Goal: Register for event/course

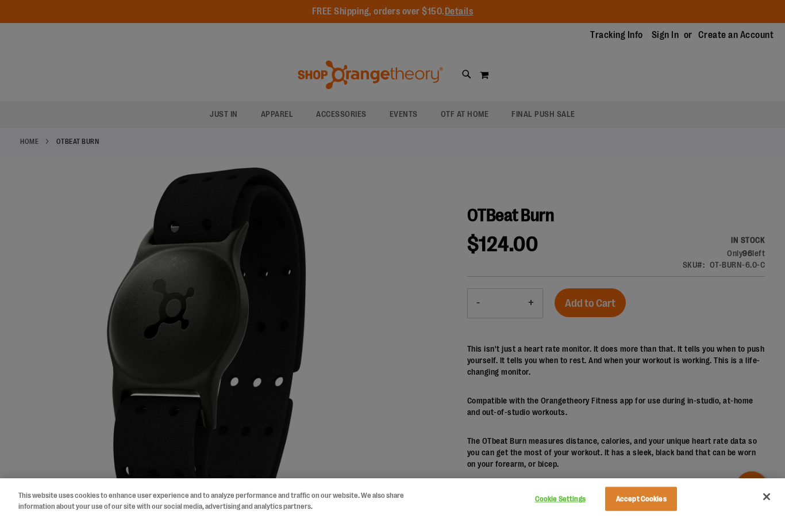
click at [549, 116] on div at bounding box center [392, 259] width 785 height 518
click at [555, 121] on div at bounding box center [392, 259] width 785 height 518
click at [654, 509] on button "Accept Cookies" at bounding box center [641, 498] width 72 height 24
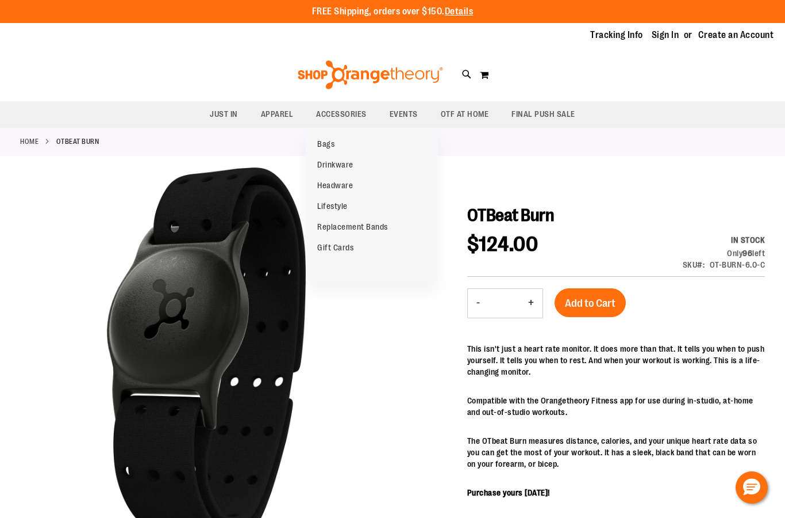
click at [403, 117] on span "EVENTS" at bounding box center [404, 114] width 28 height 26
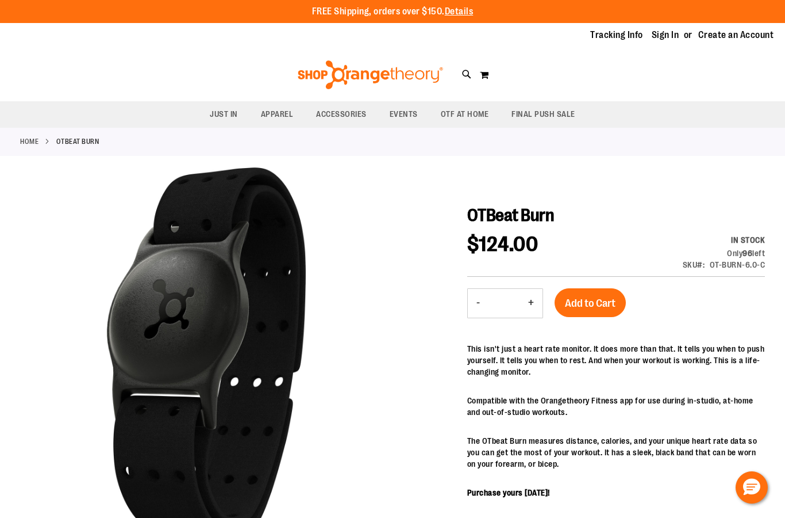
click at [465, 119] on span "OTF AT HOME" at bounding box center [465, 114] width 48 height 26
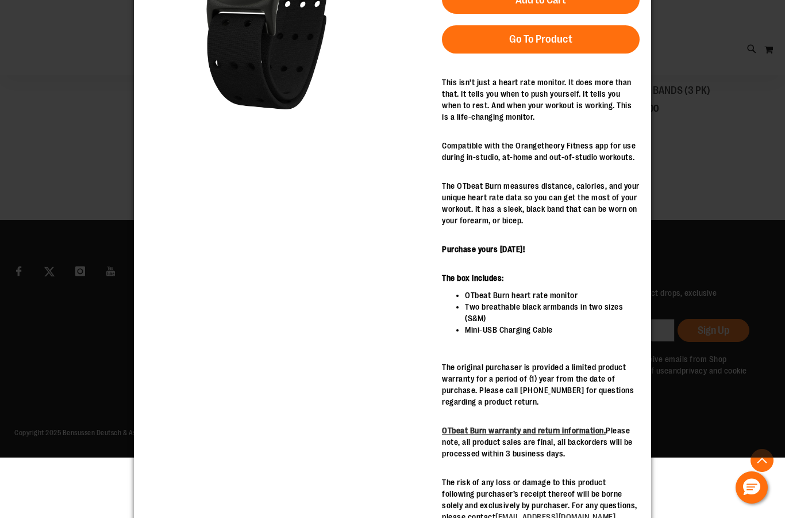
scroll to position [277, 0]
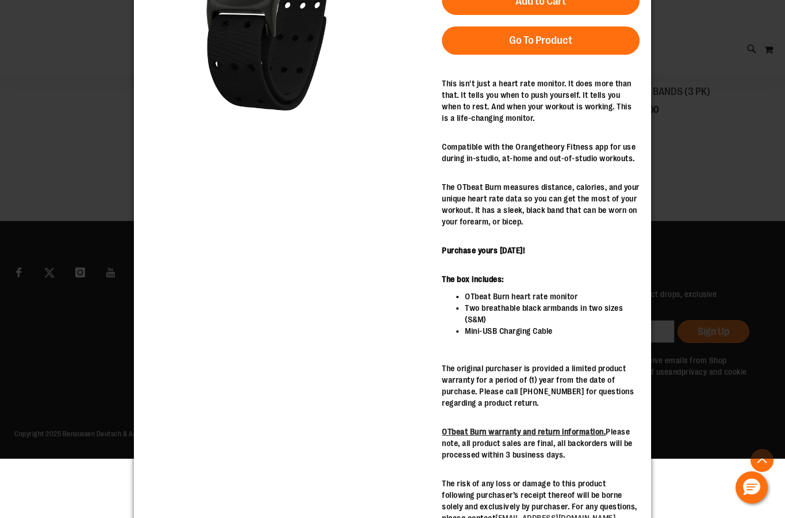
click at [694, 194] on div "×" at bounding box center [392, 112] width 785 height 564
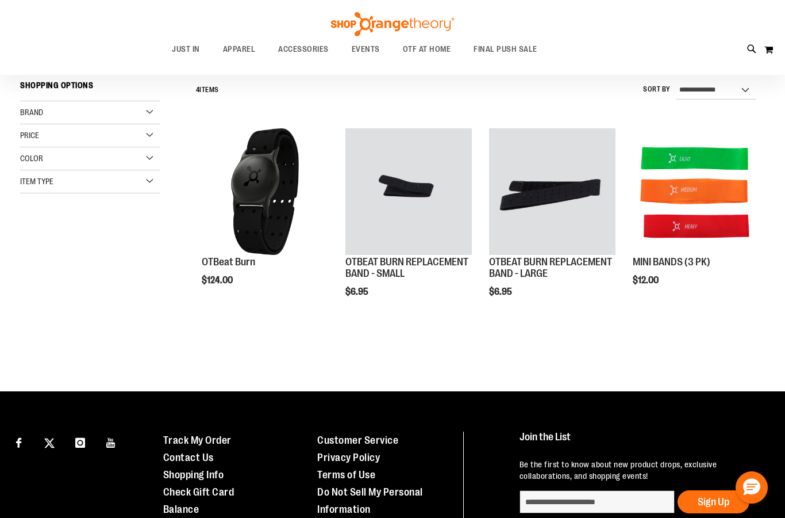
scroll to position [0, 0]
